Goal: Find specific page/section: Find specific page/section

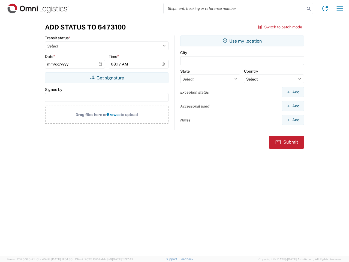
click at [234, 8] on input "search" at bounding box center [234, 8] width 141 height 10
click at [309, 9] on icon at bounding box center [309, 9] width 8 height 8
click at [325, 8] on icon at bounding box center [325, 8] width 9 height 9
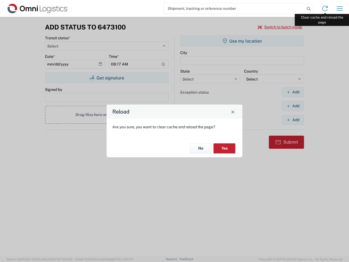
click at [340, 8] on div "Reload Are you sure, you want to clear cache and reload the page? No Yes" at bounding box center [174, 131] width 349 height 262
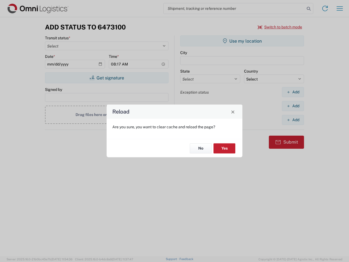
click at [280, 27] on div "Reload Are you sure, you want to clear cache and reload the page? No Yes" at bounding box center [174, 131] width 349 height 262
click at [107, 78] on div "Reload Are you sure, you want to clear cache and reload the page? No Yes" at bounding box center [174, 131] width 349 height 262
click at [242, 41] on div "Reload Are you sure, you want to clear cache and reload the page? No Yes" at bounding box center [174, 131] width 349 height 262
click at [293, 92] on div "Reload Are you sure, you want to clear cache and reload the page? No Yes" at bounding box center [174, 131] width 349 height 262
click at [293, 106] on div "Reload Are you sure, you want to clear cache and reload the page? No Yes" at bounding box center [174, 131] width 349 height 262
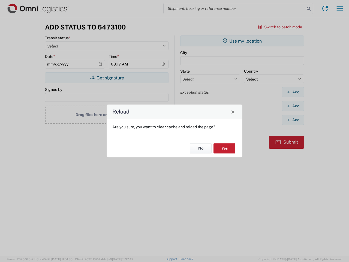
click at [293, 120] on div "Reload Are you sure, you want to clear cache and reload the page? No Yes" at bounding box center [174, 131] width 349 height 262
